Goal: Information Seeking & Learning: Learn about a topic

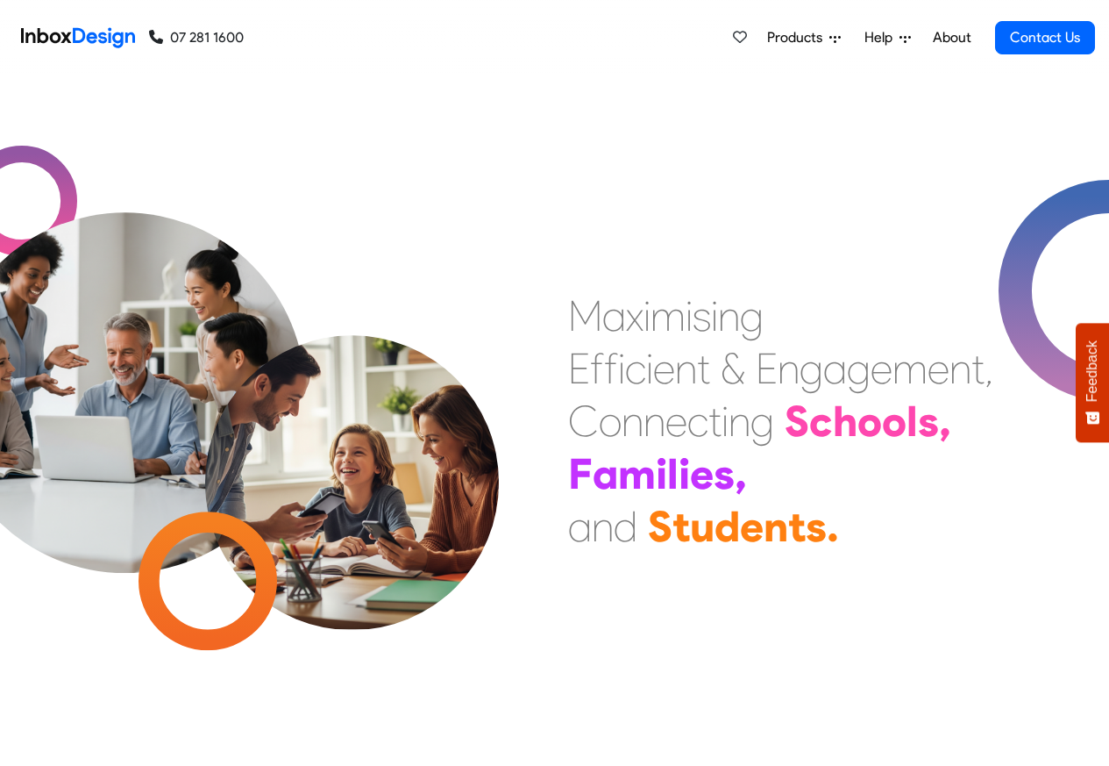
click at [818, 38] on span "Products" at bounding box center [798, 37] width 62 height 21
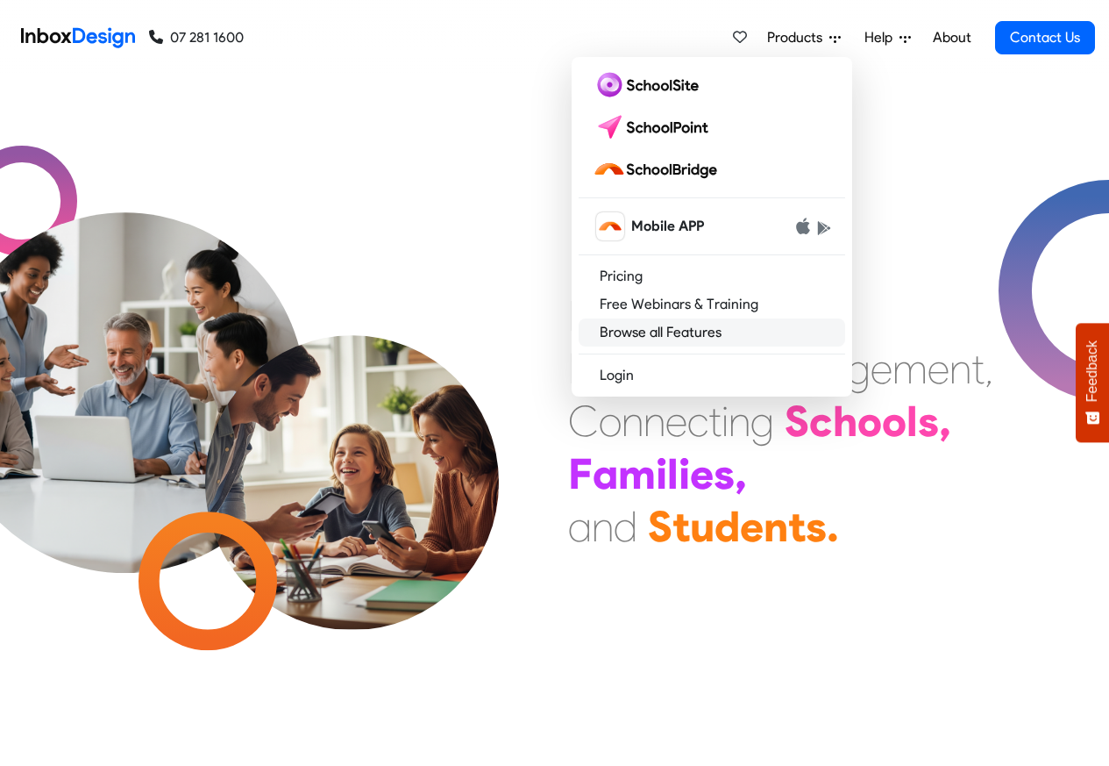
click at [663, 334] on link "Browse all Features" at bounding box center [712, 332] width 267 height 28
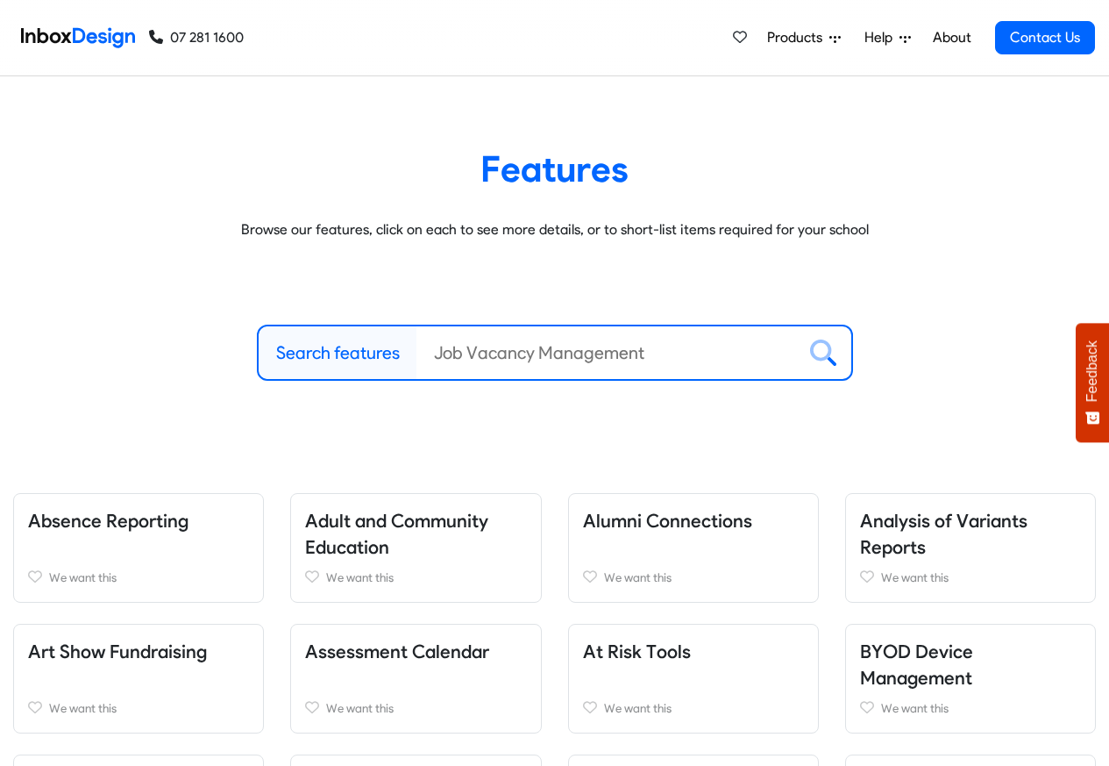
click at [338, 353] on label "Search features" at bounding box center [338, 352] width 124 height 26
click at [417, 353] on input "Search features" at bounding box center [607, 352] width 380 height 53
paste input "bespoke"
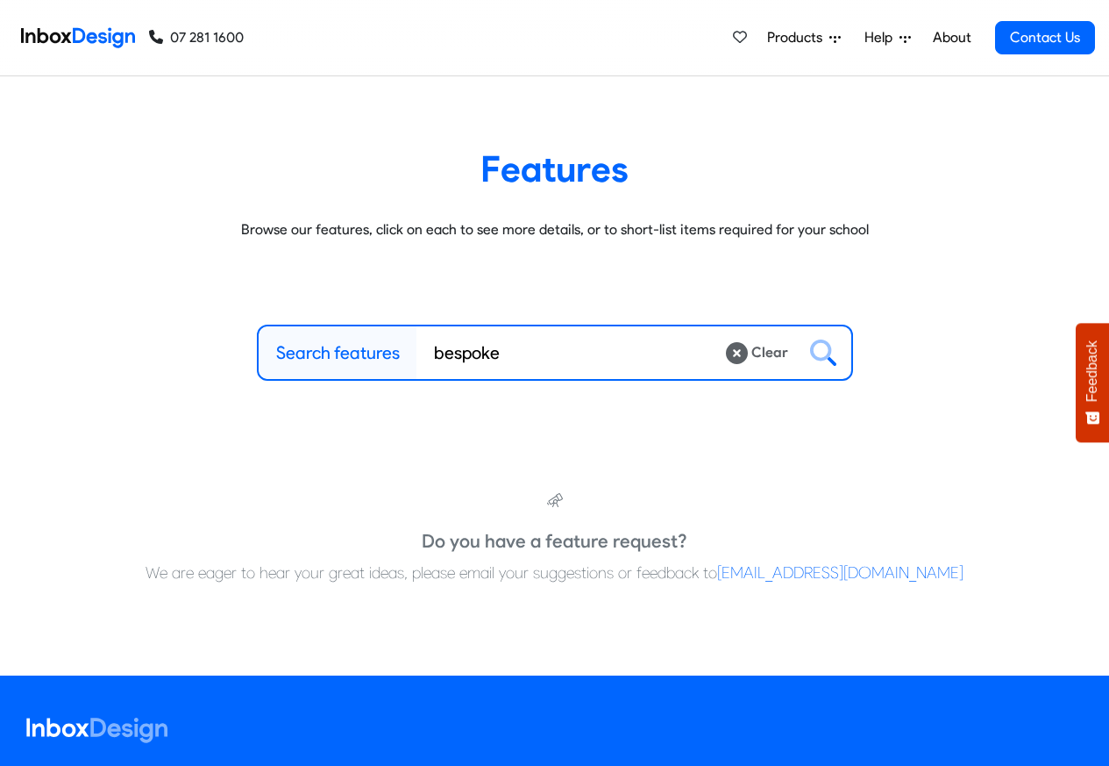
type input "bespoke"
click at [951, 38] on link "About" at bounding box center [952, 37] width 48 height 35
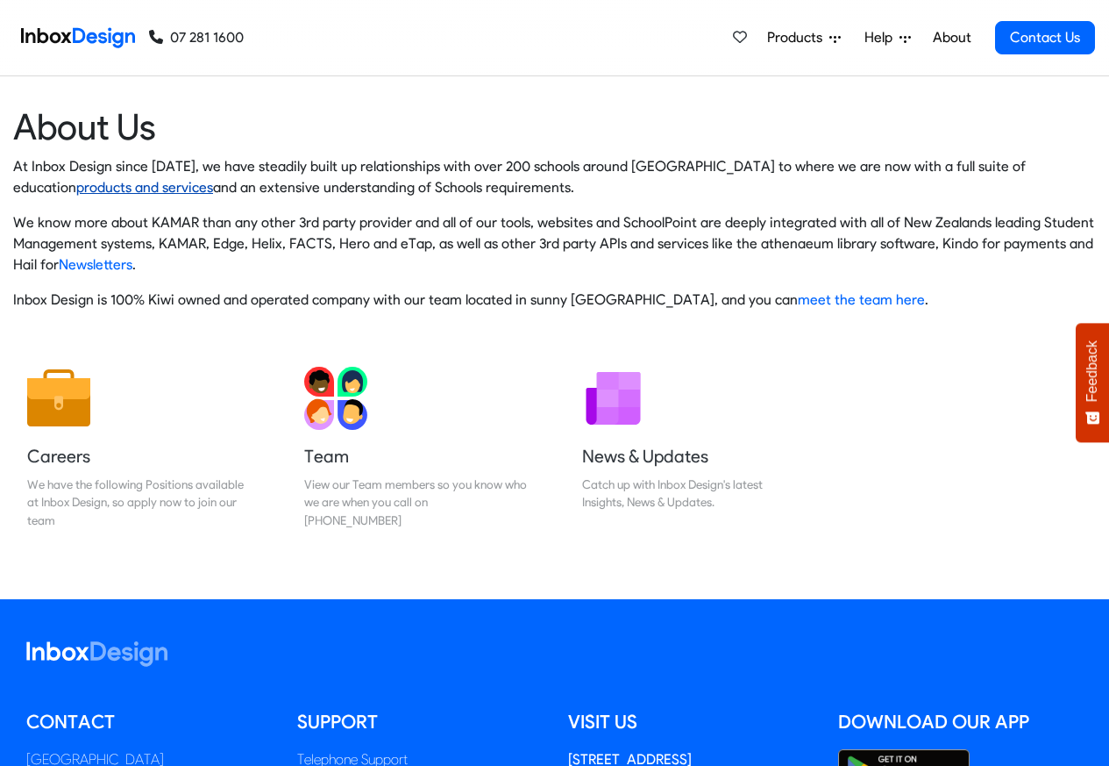
click at [76, 188] on link "products and services" at bounding box center [144, 187] width 137 height 17
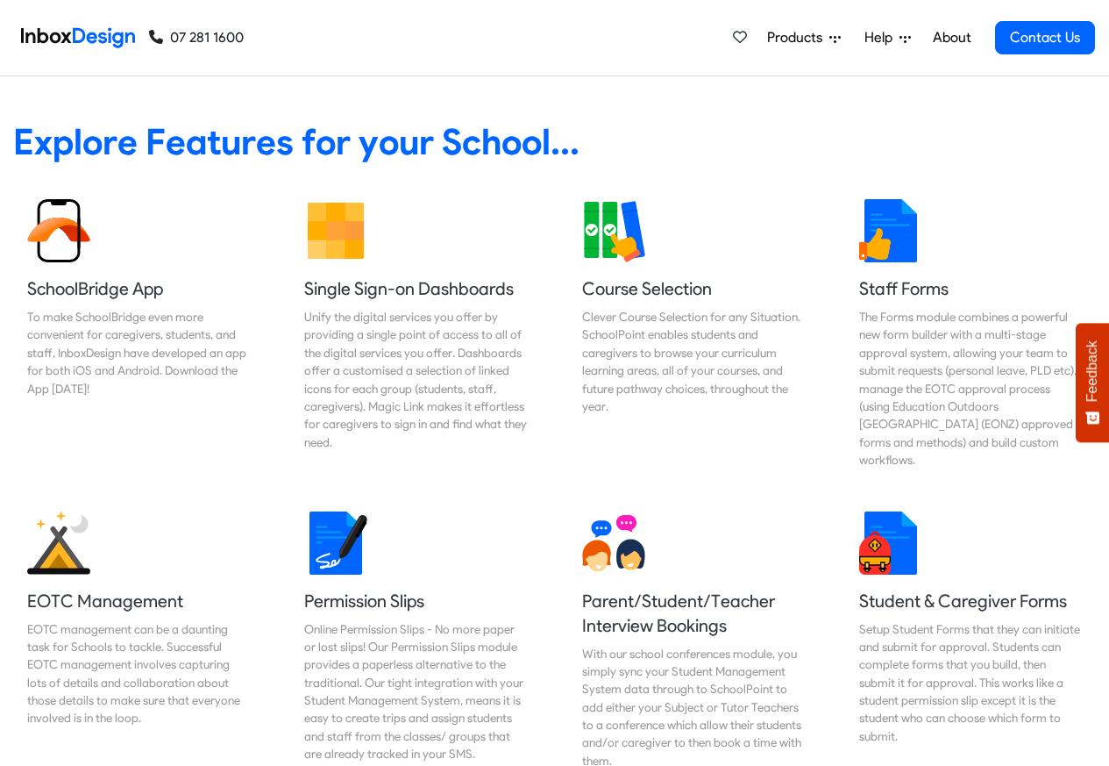
scroll to position [737, 0]
